Goal: Information Seeking & Learning: Learn about a topic

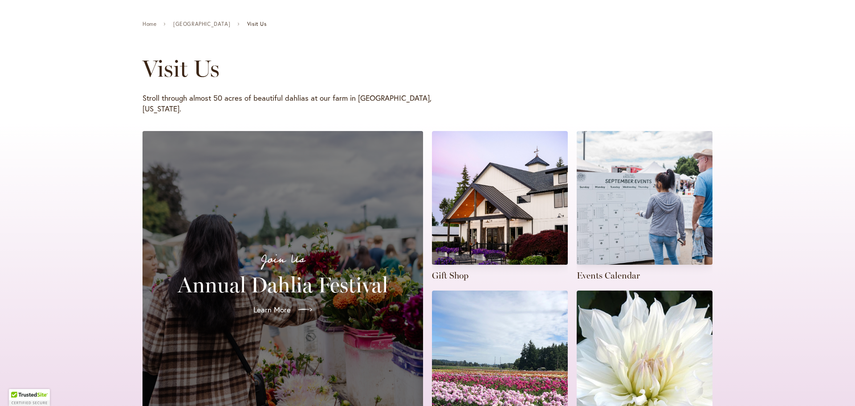
scroll to position [178, 0]
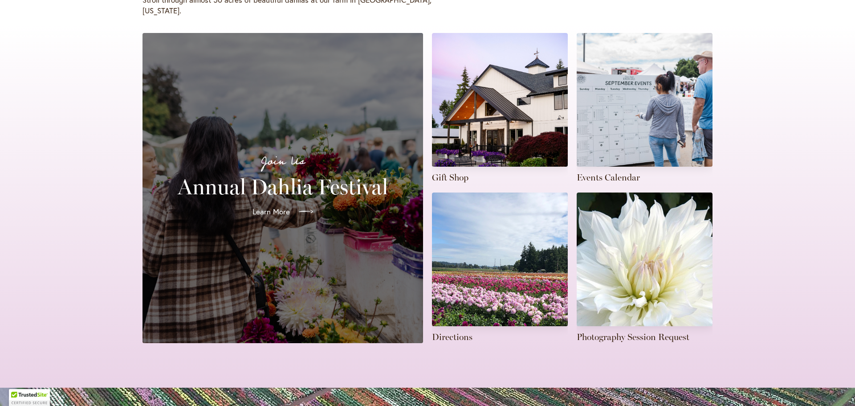
click at [270, 206] on span "Learn More" at bounding box center [270, 211] width 37 height 11
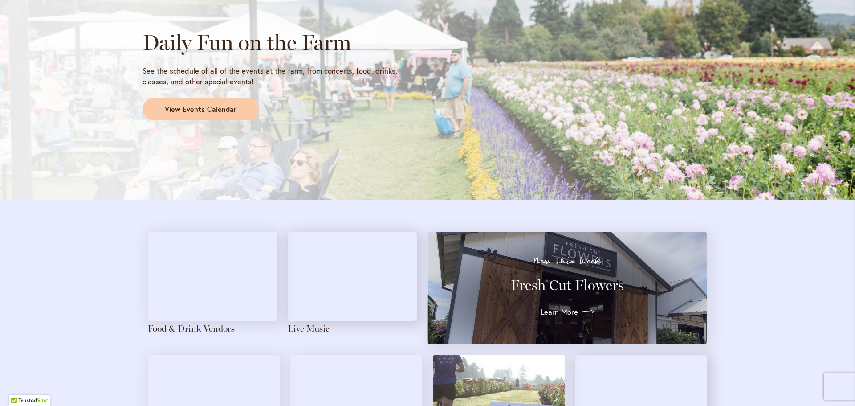
scroll to position [801, 0]
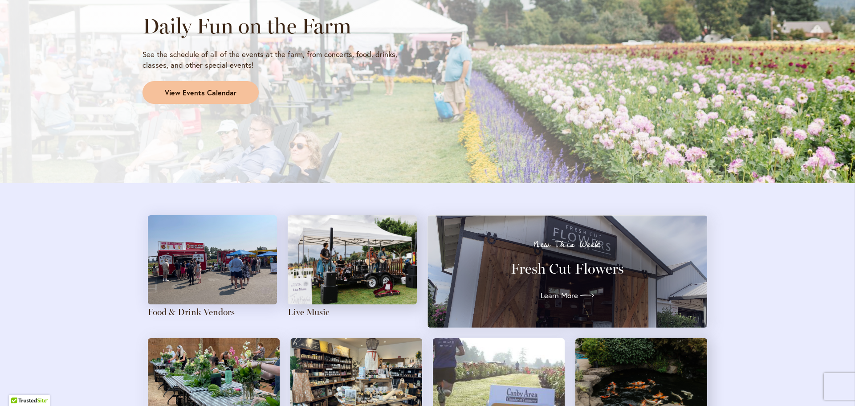
click at [219, 88] on span "View Events Calendar" at bounding box center [201, 93] width 72 height 10
click at [213, 95] on span "View Events Calendar" at bounding box center [201, 93] width 72 height 10
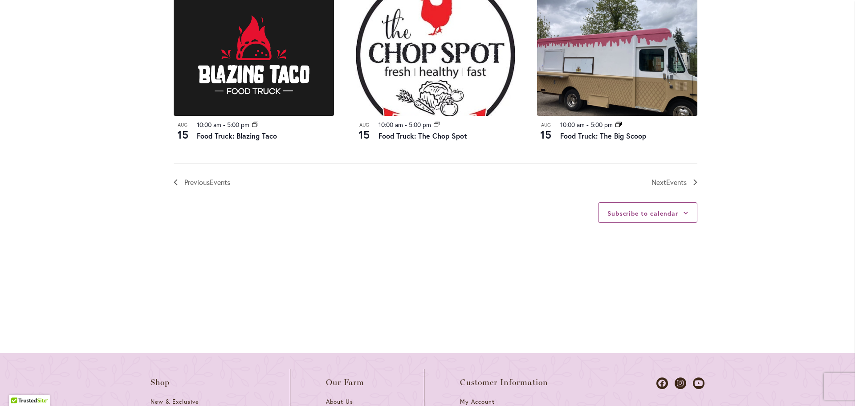
scroll to position [979, 0]
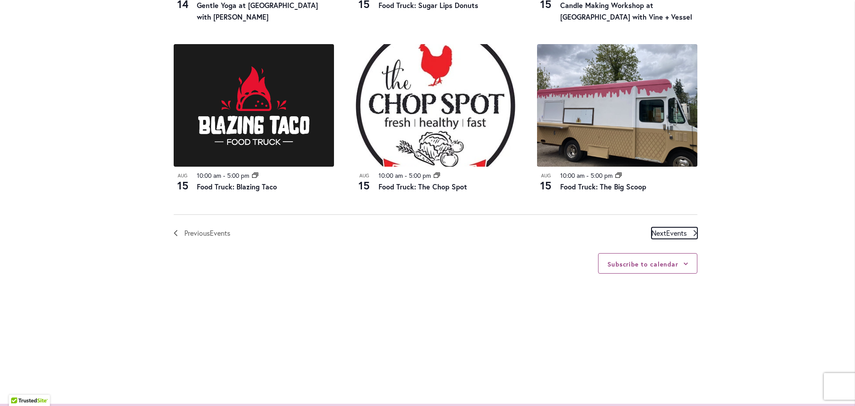
click at [656, 233] on span "Next Events" at bounding box center [668, 233] width 35 height 12
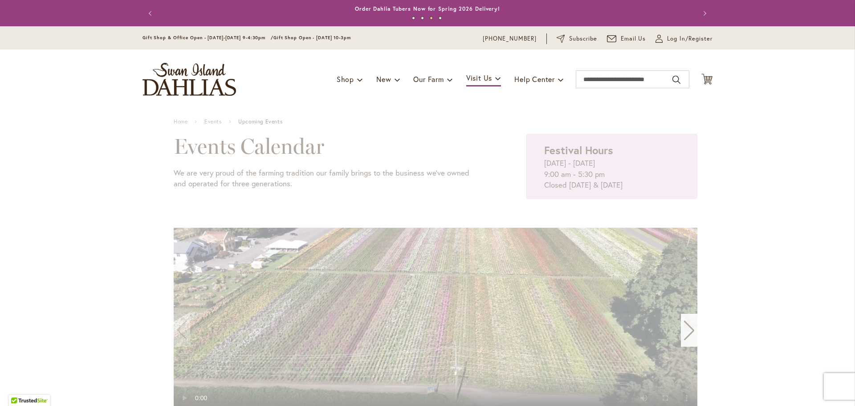
scroll to position [89, 0]
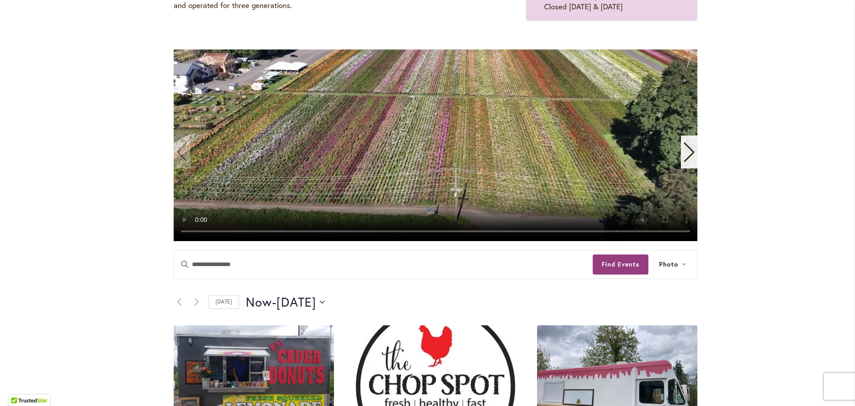
scroll to position [89, 0]
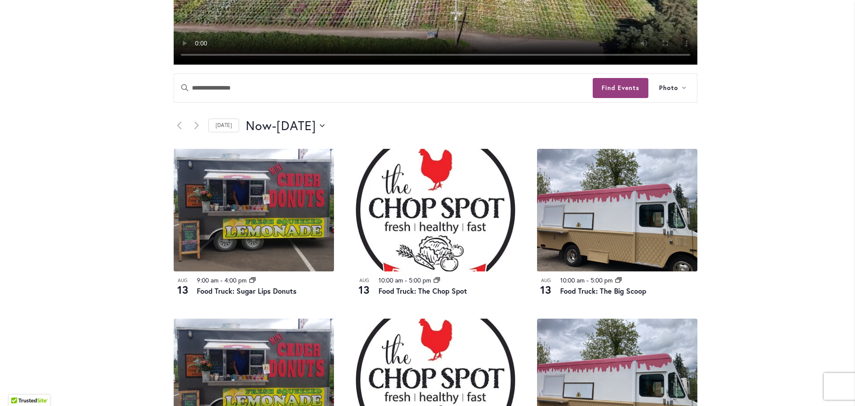
scroll to position [267, 0]
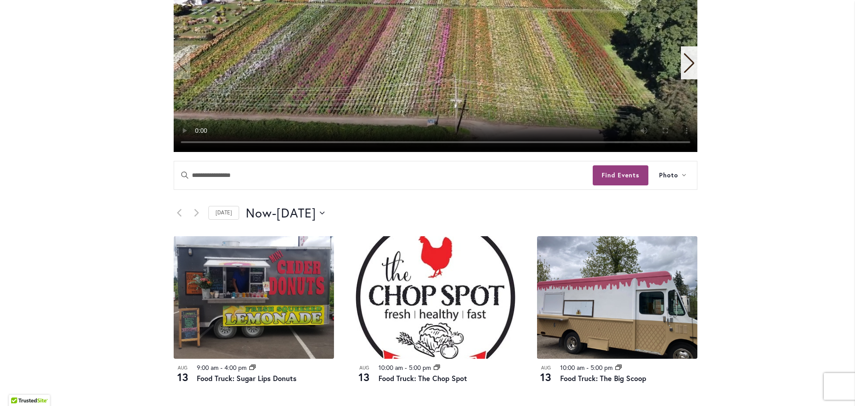
click at [345, 211] on div "Now Now - [DATE] August 15 Select date. *********" at bounding box center [471, 213] width 451 height 18
click at [325, 214] on button "Now Now - [DATE] August 15" at bounding box center [285, 213] width 79 height 18
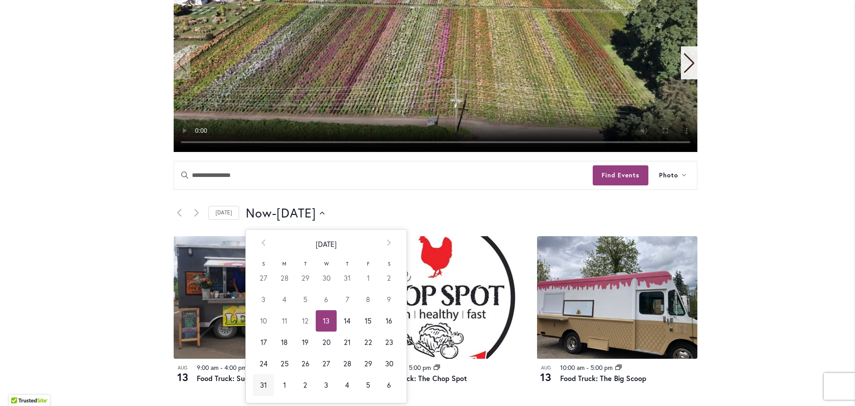
click at [257, 385] on td "31" at bounding box center [263, 384] width 21 height 21
type input "*********"
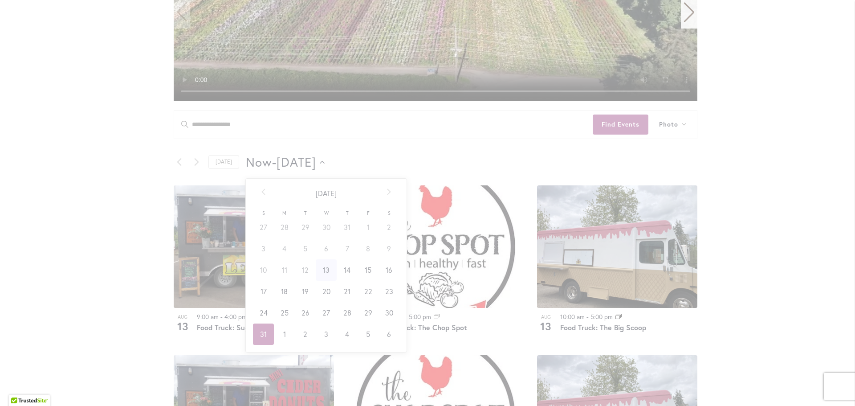
scroll to position [356, 0]
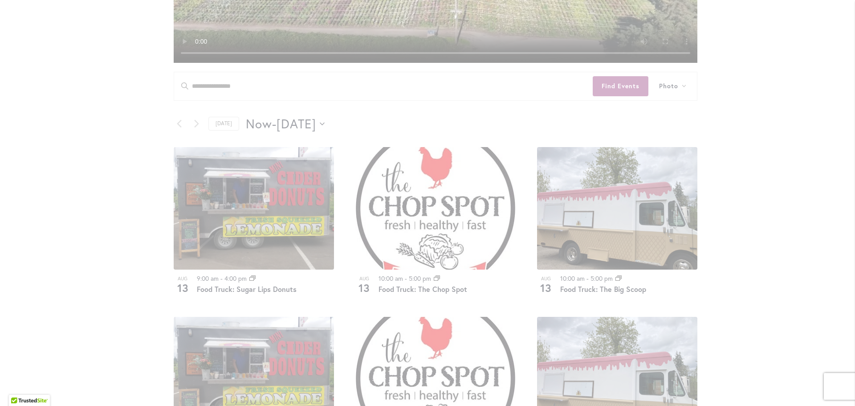
click at [260, 298] on div "12 events found." at bounding box center [435, 367] width 586 height 1229
click at [58, 153] on div "Skip to Content Gift Shop & Office Open - [DATE]-[DATE] 9-4:30pm / Gift Shop Op…" at bounding box center [427, 348] width 855 height 1356
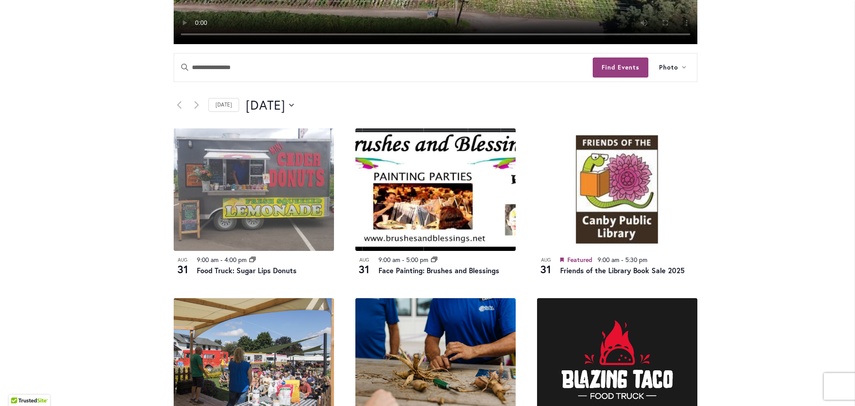
scroll to position [367, 0]
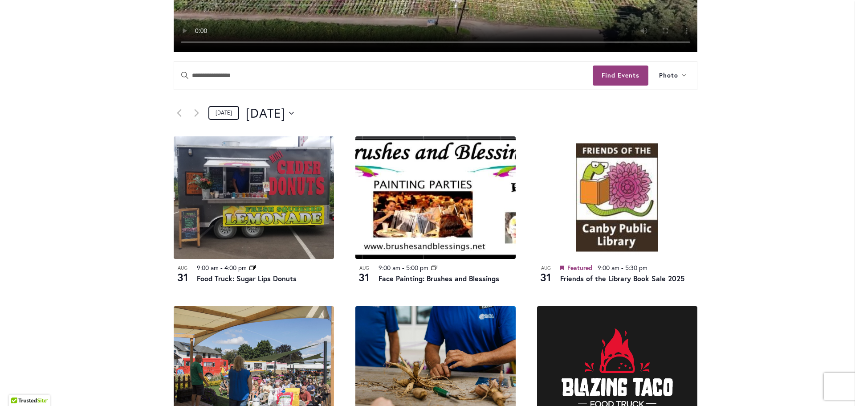
click at [223, 114] on link "[DATE]" at bounding box center [223, 113] width 31 height 14
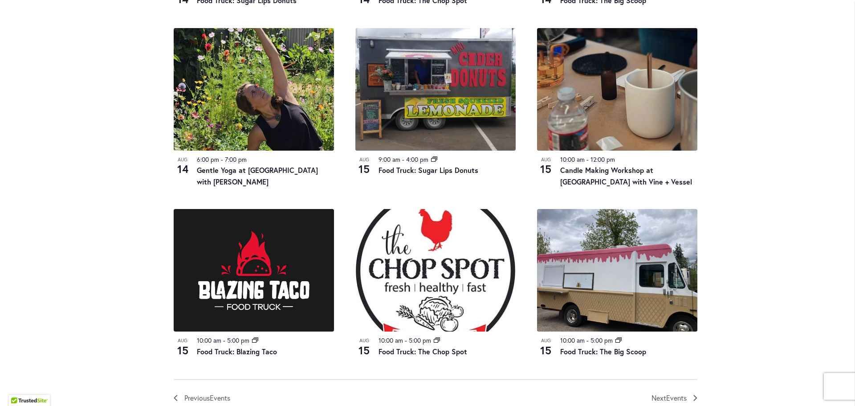
scroll to position [968, 0]
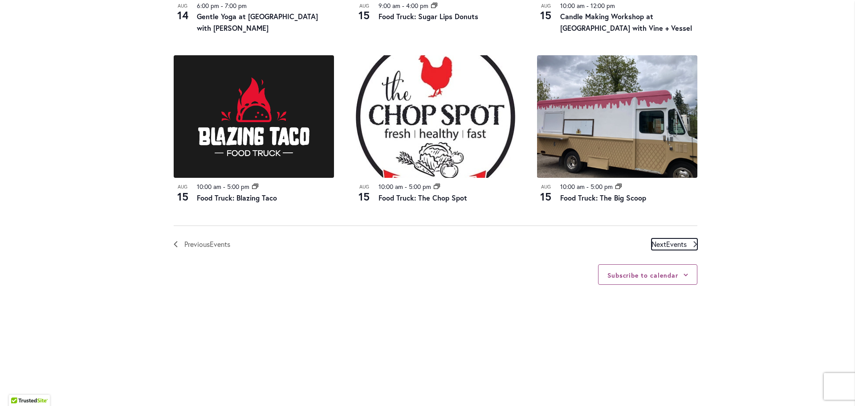
click at [666, 242] on span "Events" at bounding box center [676, 243] width 20 height 9
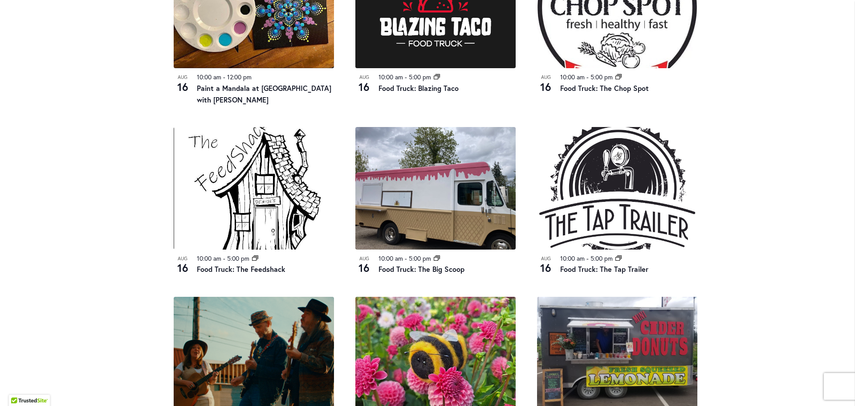
scroll to position [434, 0]
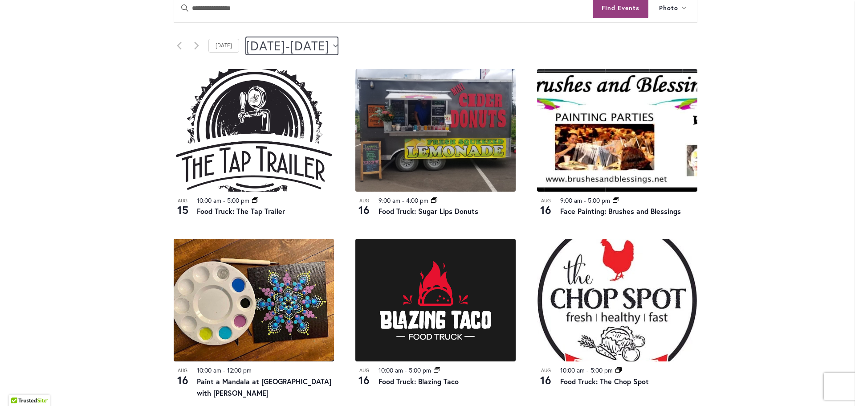
click at [338, 44] on button "8/15/2025 August 15 - 8/17/2025 August 17" at bounding box center [292, 46] width 92 height 18
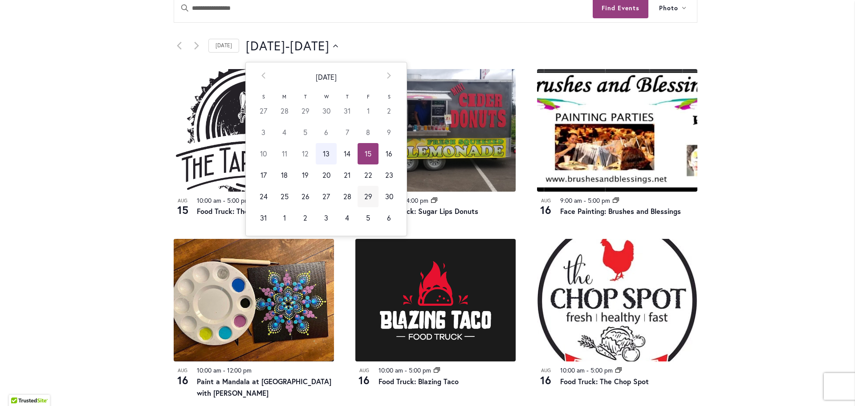
click at [364, 198] on td "29" at bounding box center [367, 196] width 21 height 21
type input "*********"
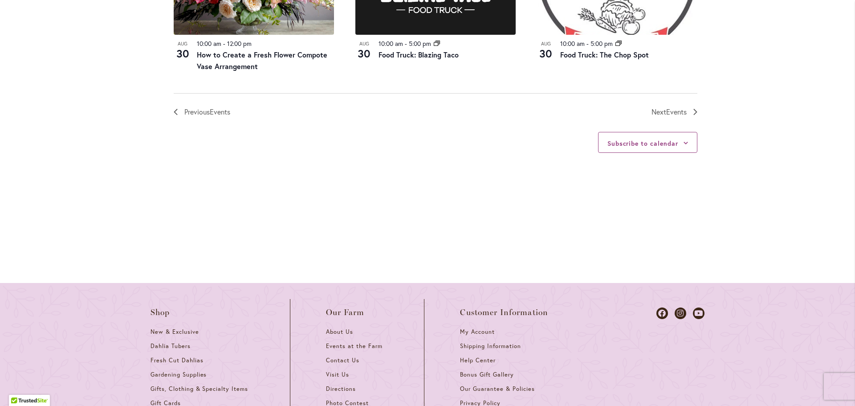
scroll to position [1157, 0]
